Goal: Information Seeking & Learning: Learn about a topic

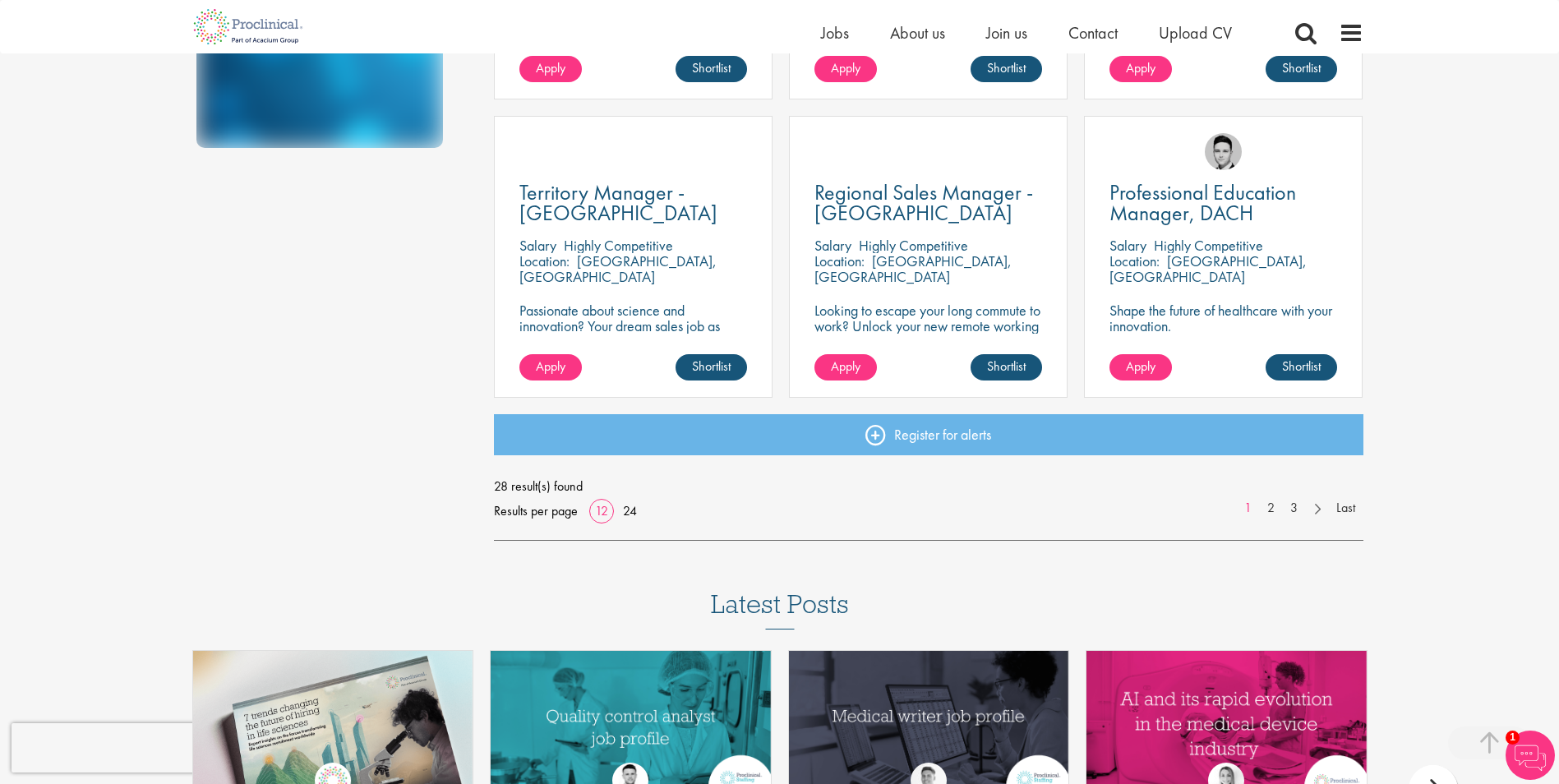
scroll to position [1150, 0]
click at [1273, 507] on link "2" at bounding box center [1271, 507] width 24 height 19
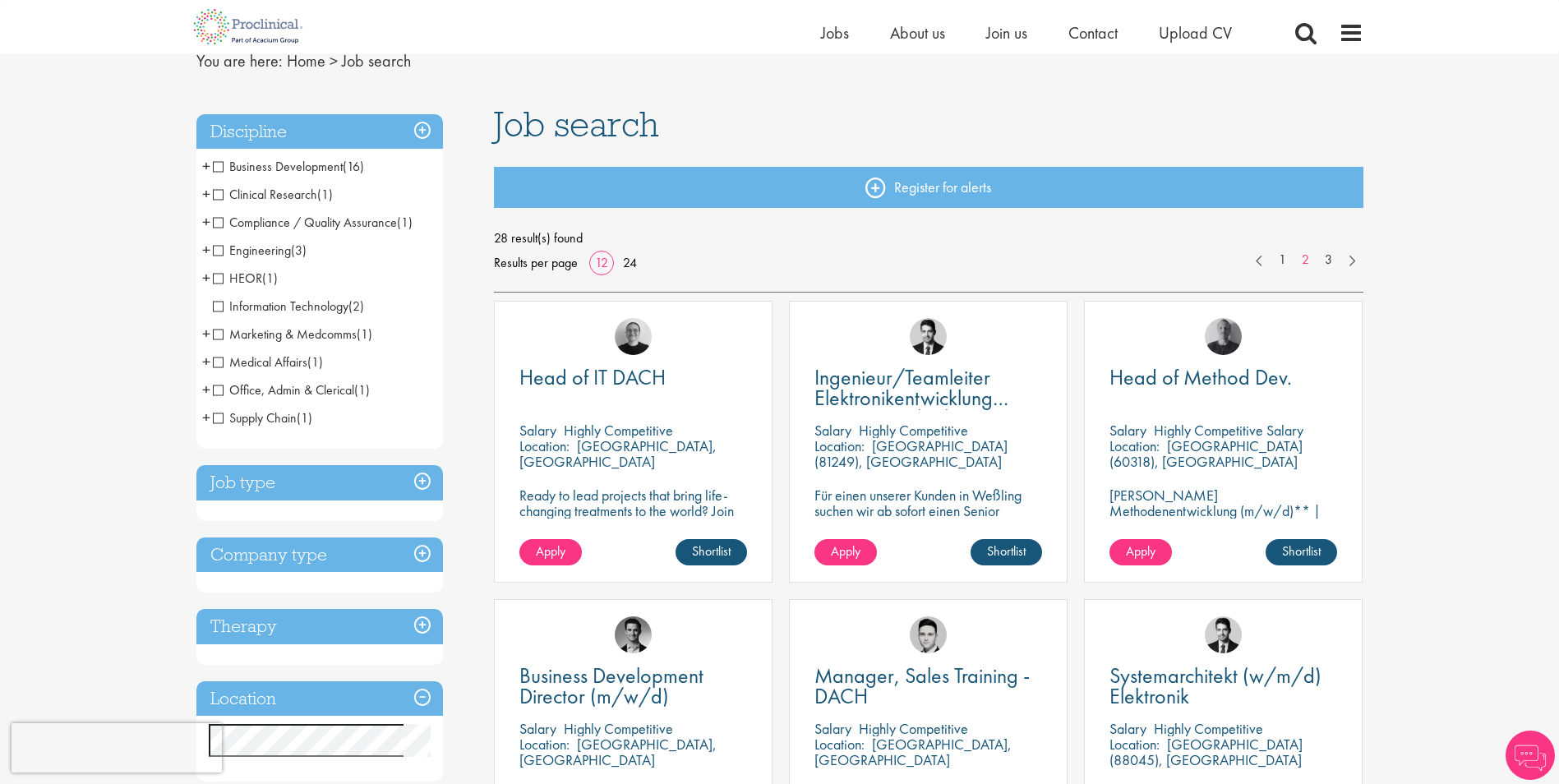
scroll to position [71, 0]
click at [1205, 374] on span "Head of Method Dev." at bounding box center [1200, 377] width 182 height 28
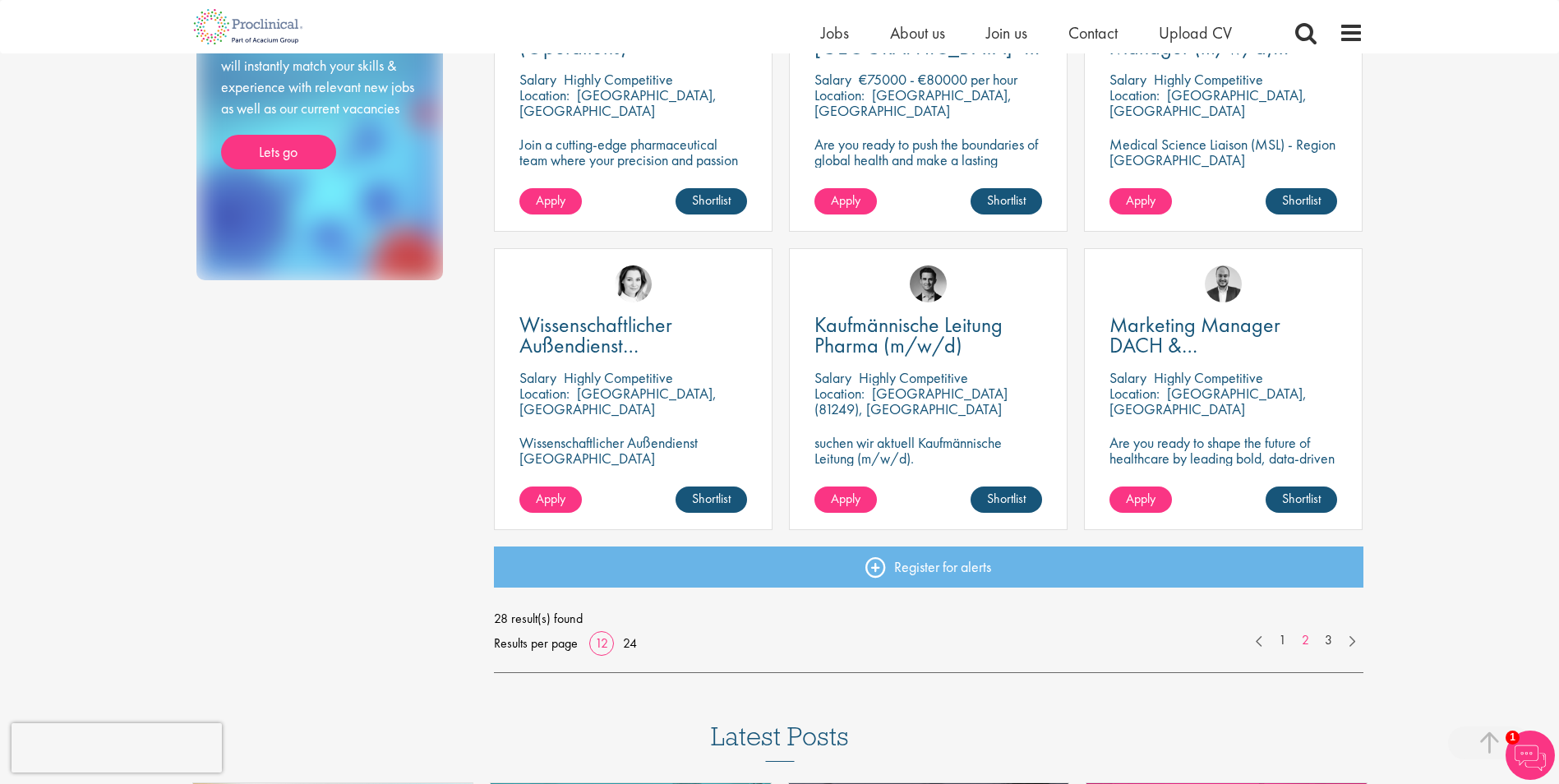
scroll to position [1018, 0]
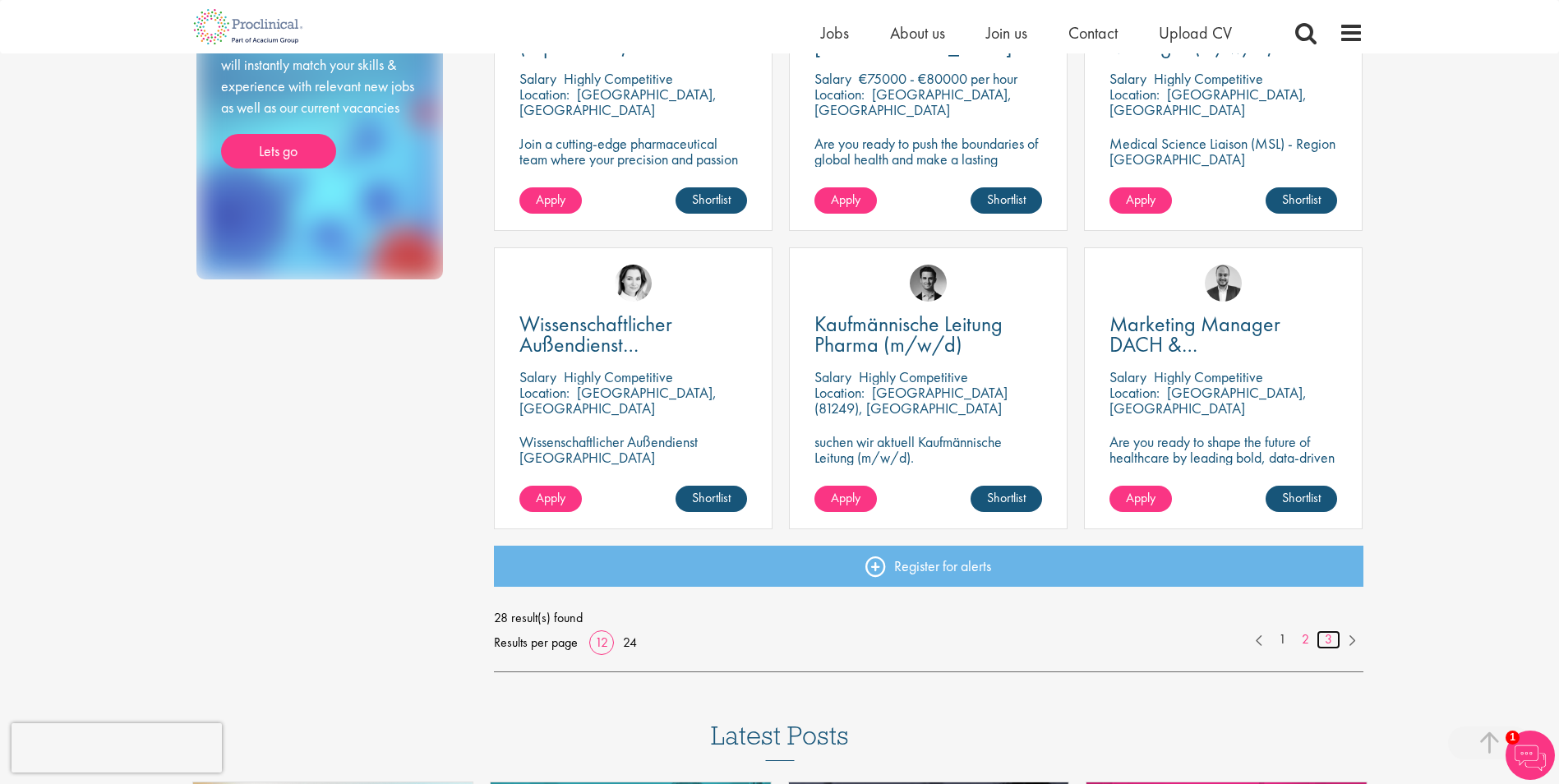
click at [1326, 631] on link "3" at bounding box center [1329, 639] width 24 height 19
